Goal: Book appointment/travel/reservation

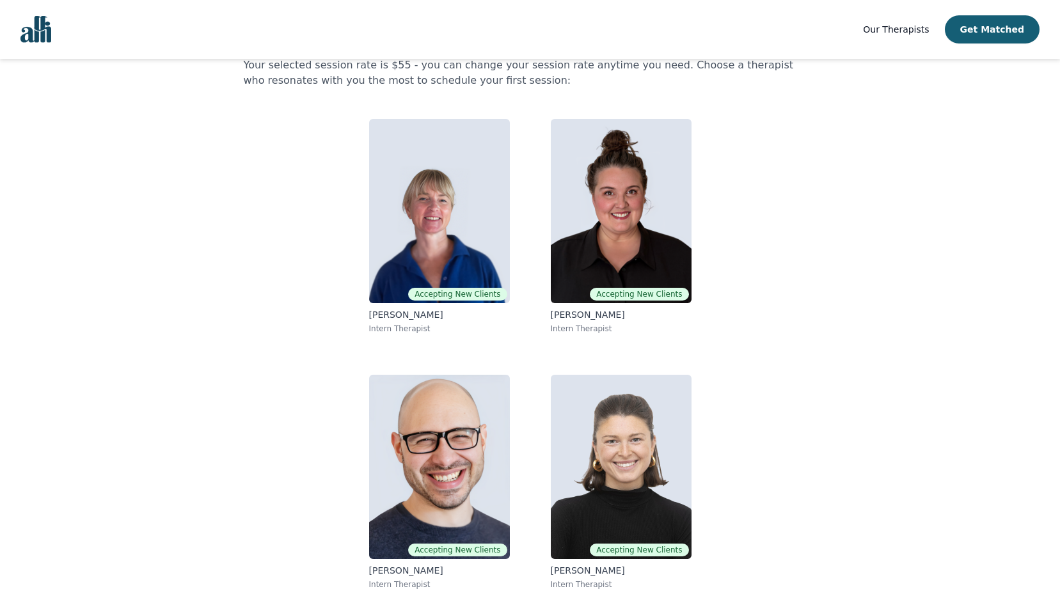
scroll to position [72, 0]
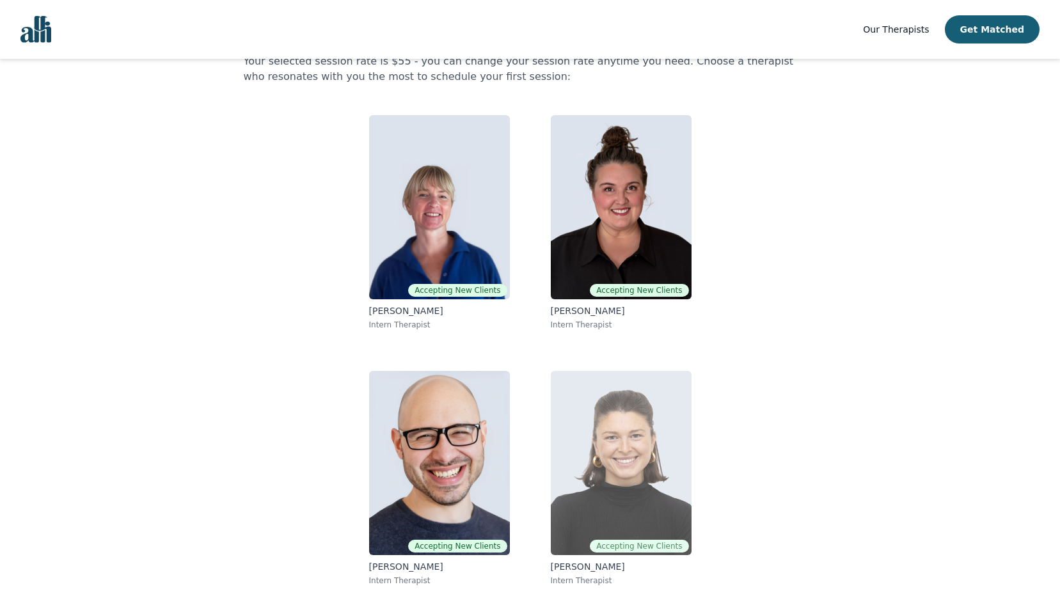
click at [586, 532] on img at bounding box center [621, 463] width 141 height 184
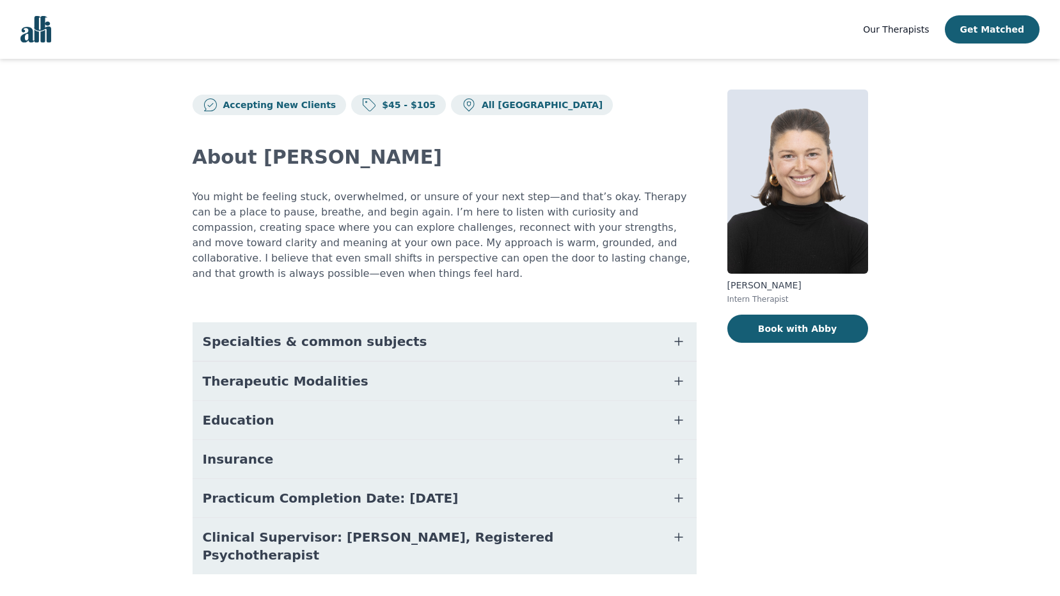
click at [292, 333] on span "Specialties & common subjects" at bounding box center [315, 342] width 225 height 18
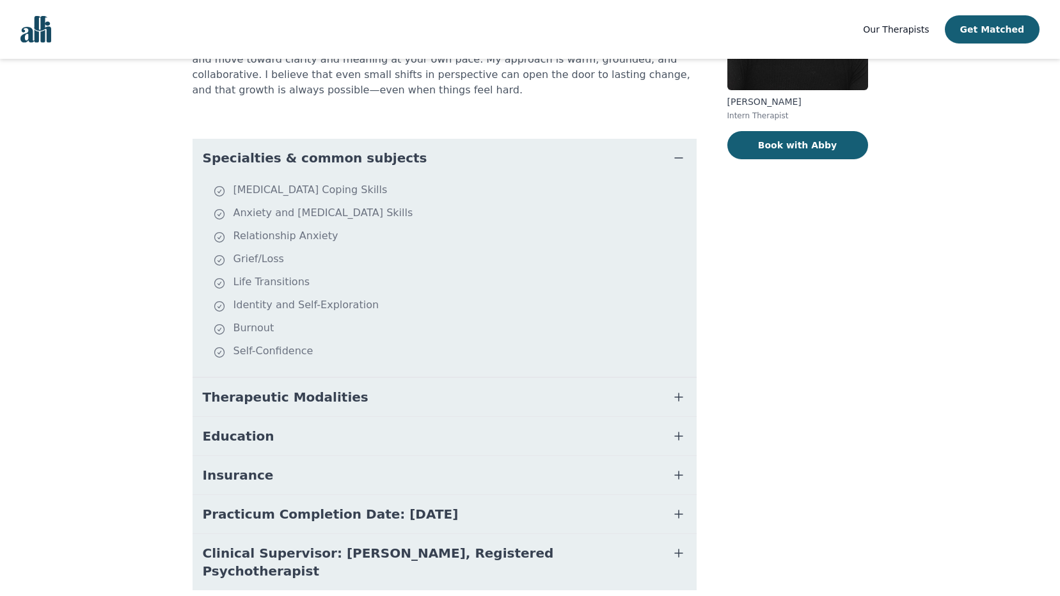
scroll to position [206, 0]
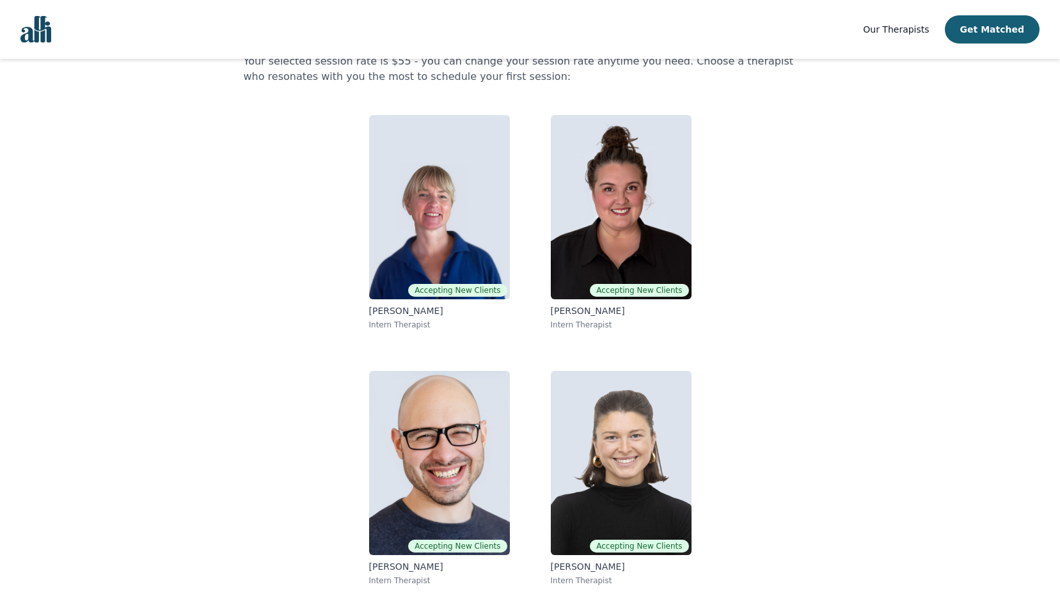
scroll to position [46, 0]
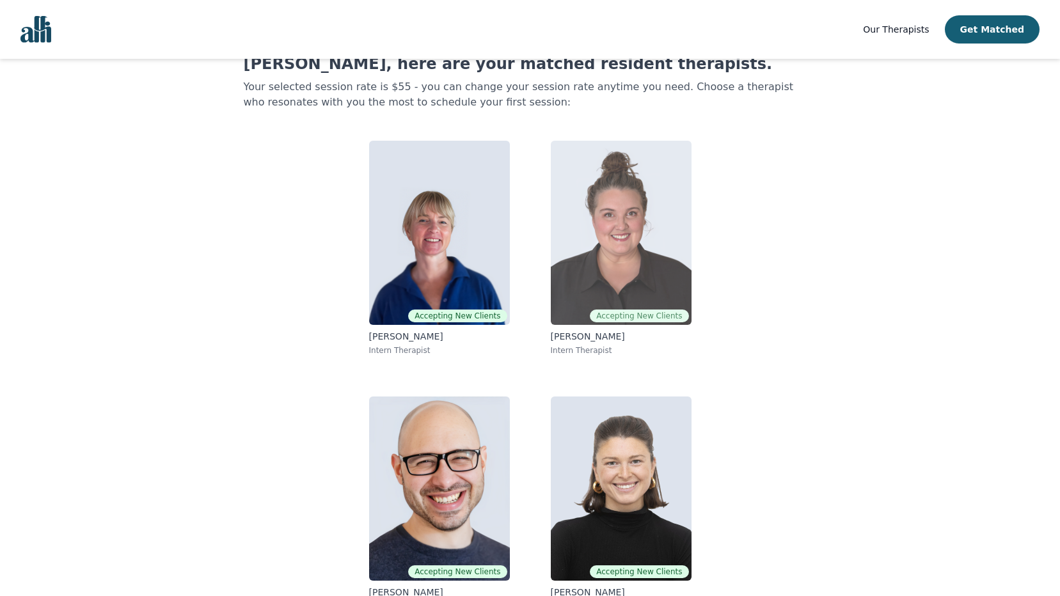
click at [636, 294] on img at bounding box center [621, 233] width 141 height 184
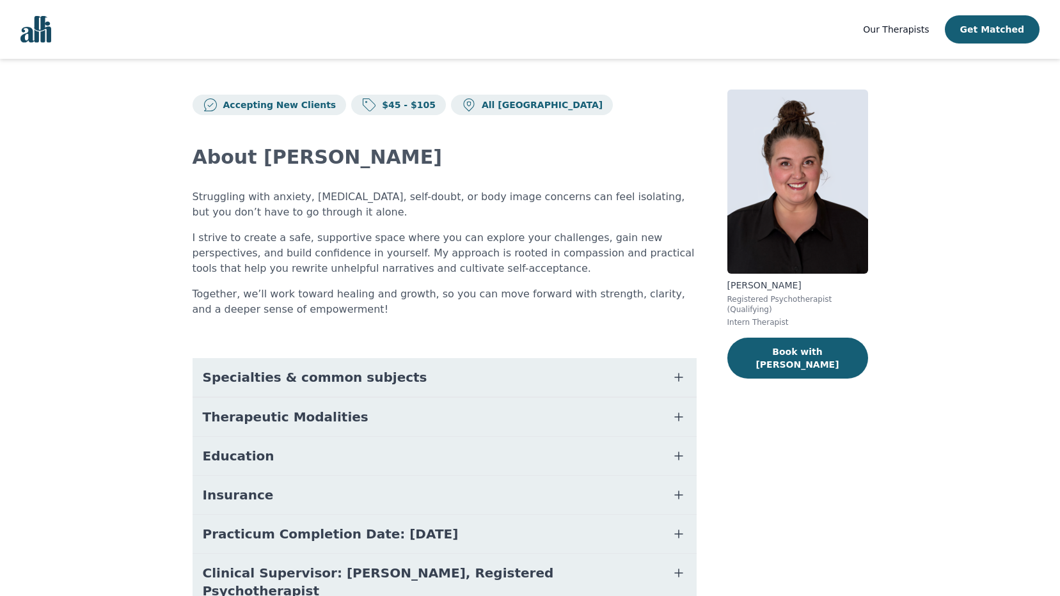
click at [278, 376] on span "Specialties & common subjects" at bounding box center [315, 377] width 225 height 18
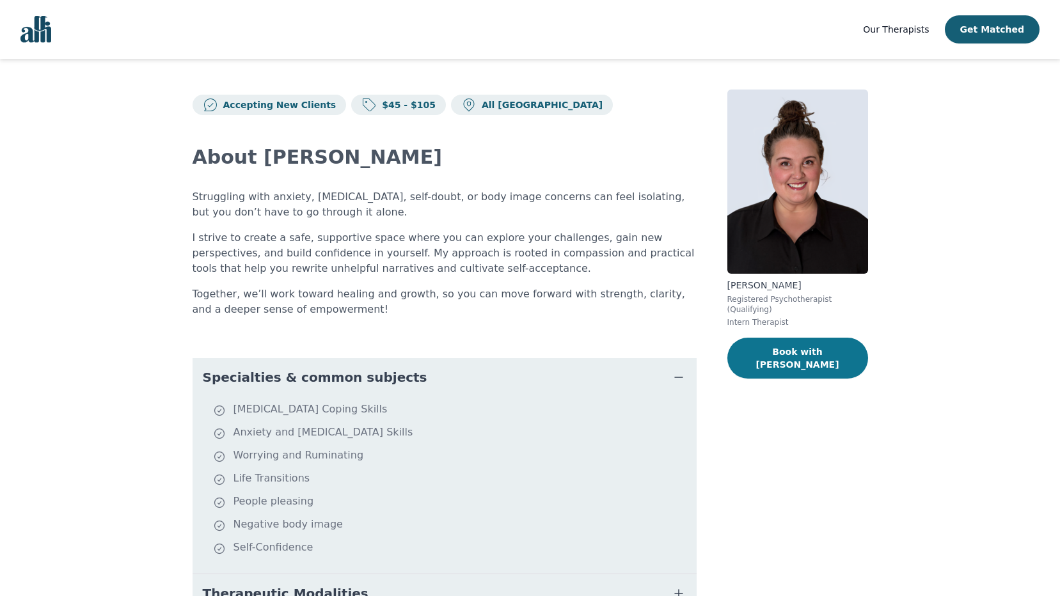
click at [808, 341] on button "Book with [PERSON_NAME]" at bounding box center [797, 358] width 141 height 41
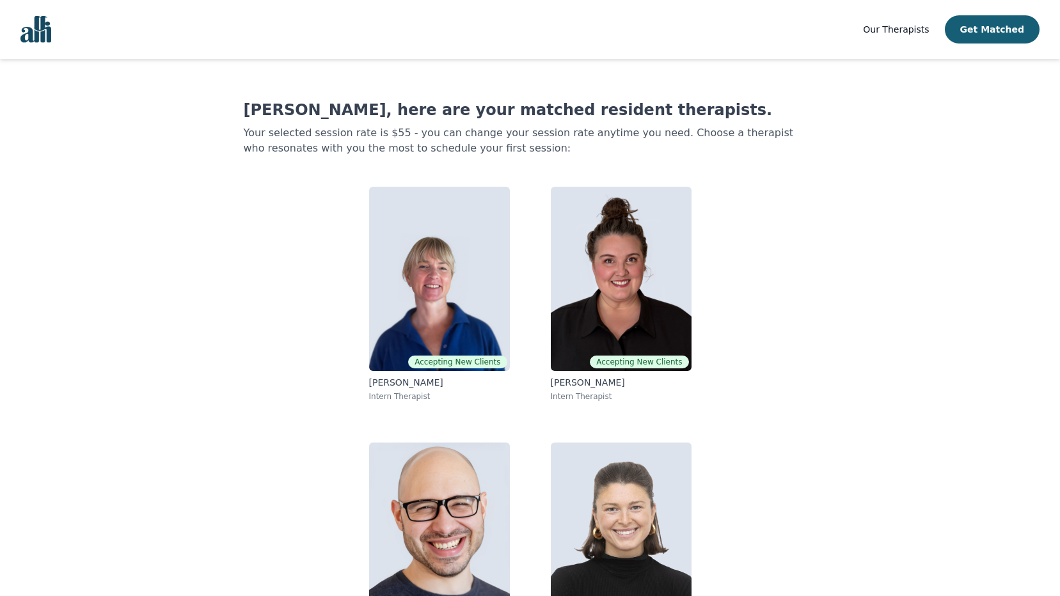
scroll to position [46, 0]
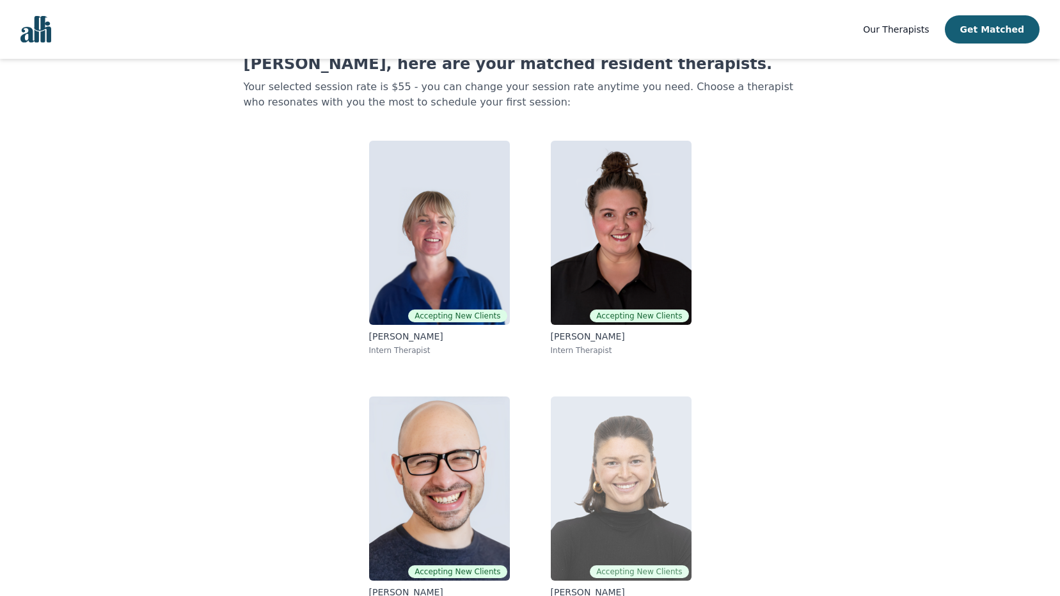
click at [625, 484] on img at bounding box center [621, 489] width 141 height 184
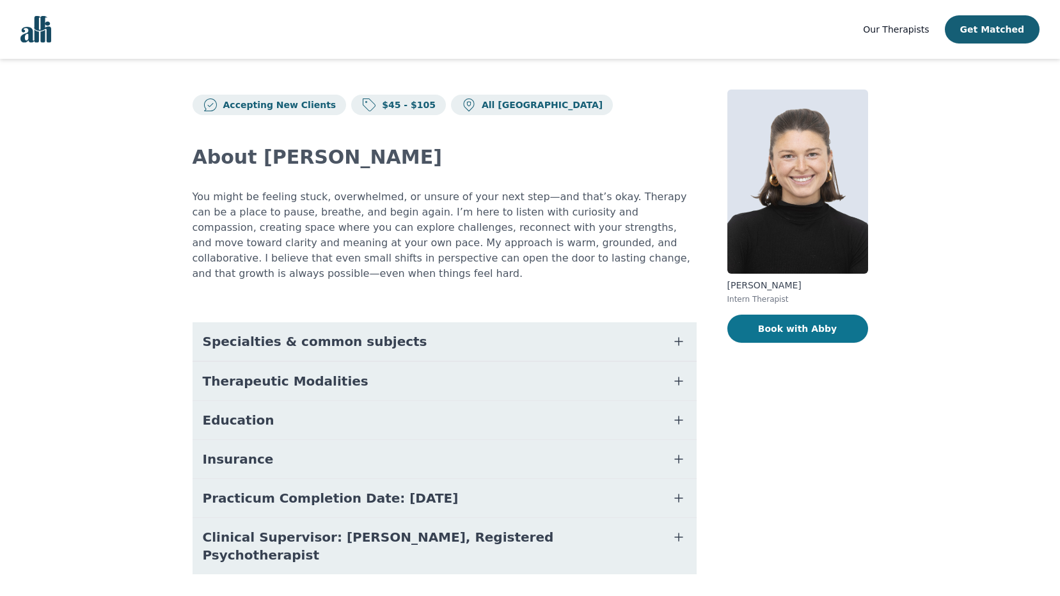
click at [803, 335] on button "Book with Abby" at bounding box center [797, 329] width 141 height 28
